Goal: Obtain resource: Download file/media

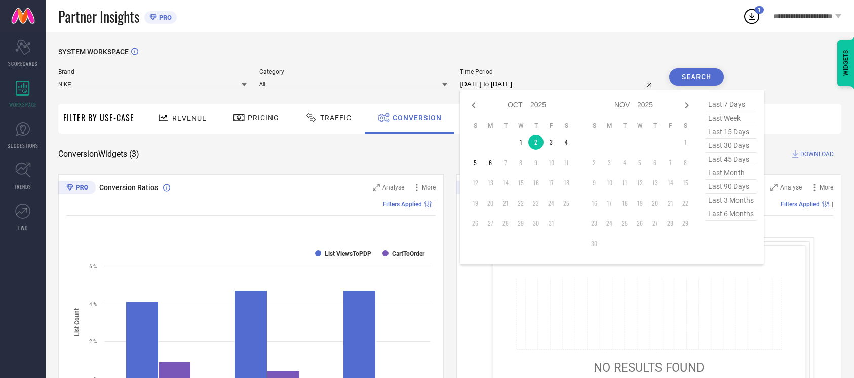
select select "9"
select select "2025"
select select "10"
select select "2025"
click at [468, 163] on td "5" at bounding box center [475, 162] width 15 height 15
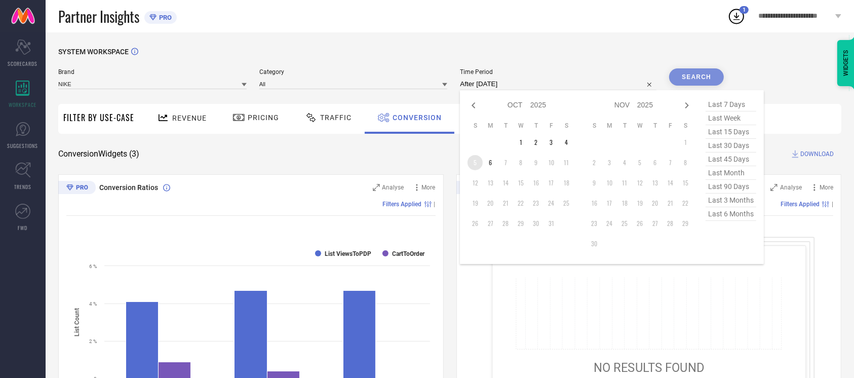
type input "[DATE] to [DATE]"
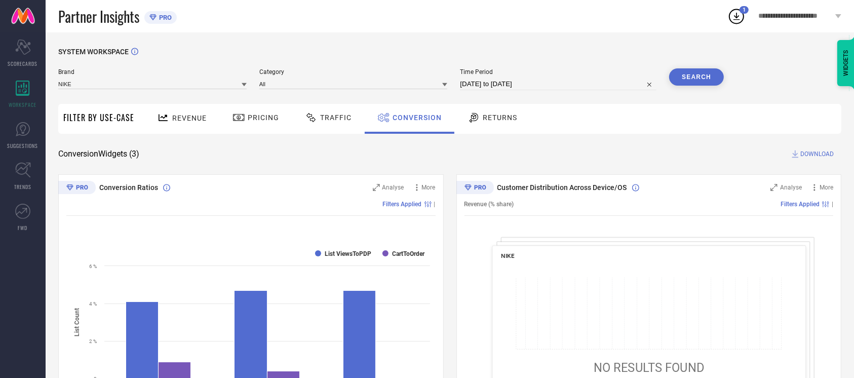
click at [715, 73] on button "Search" at bounding box center [696, 76] width 55 height 17
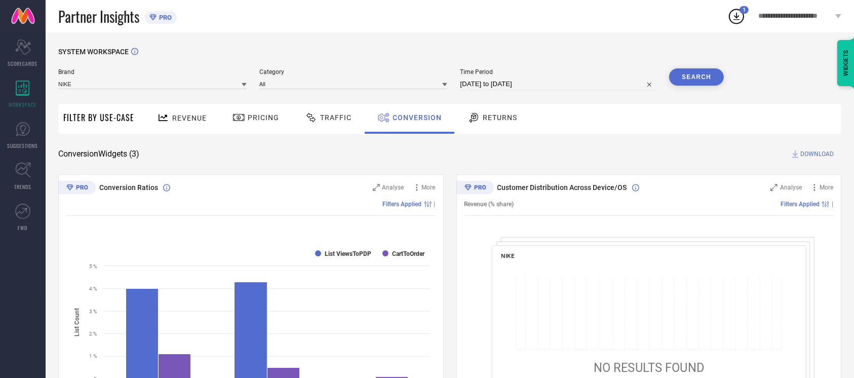
click at [806, 151] on span "DOWNLOAD" at bounding box center [816, 154] width 33 height 10
click at [498, 96] on div "Brand NIKE Category All Time Period [DATE] to [DATE] Search" at bounding box center [391, 83] width 666 height 30
click at [439, 34] on div "SYSTEM WORKSPACE Brand NIKE Category All Time Period [DATE] to [DATE] Search Fi…" at bounding box center [450, 370] width 808 height 676
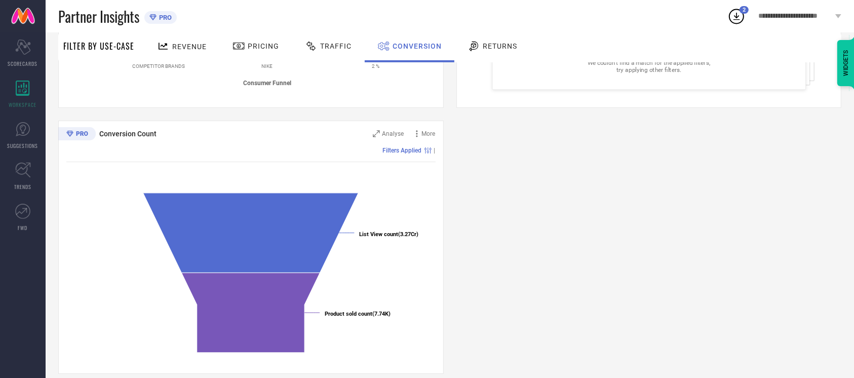
scroll to position [331, 0]
